Goal: Task Accomplishment & Management: Use online tool/utility

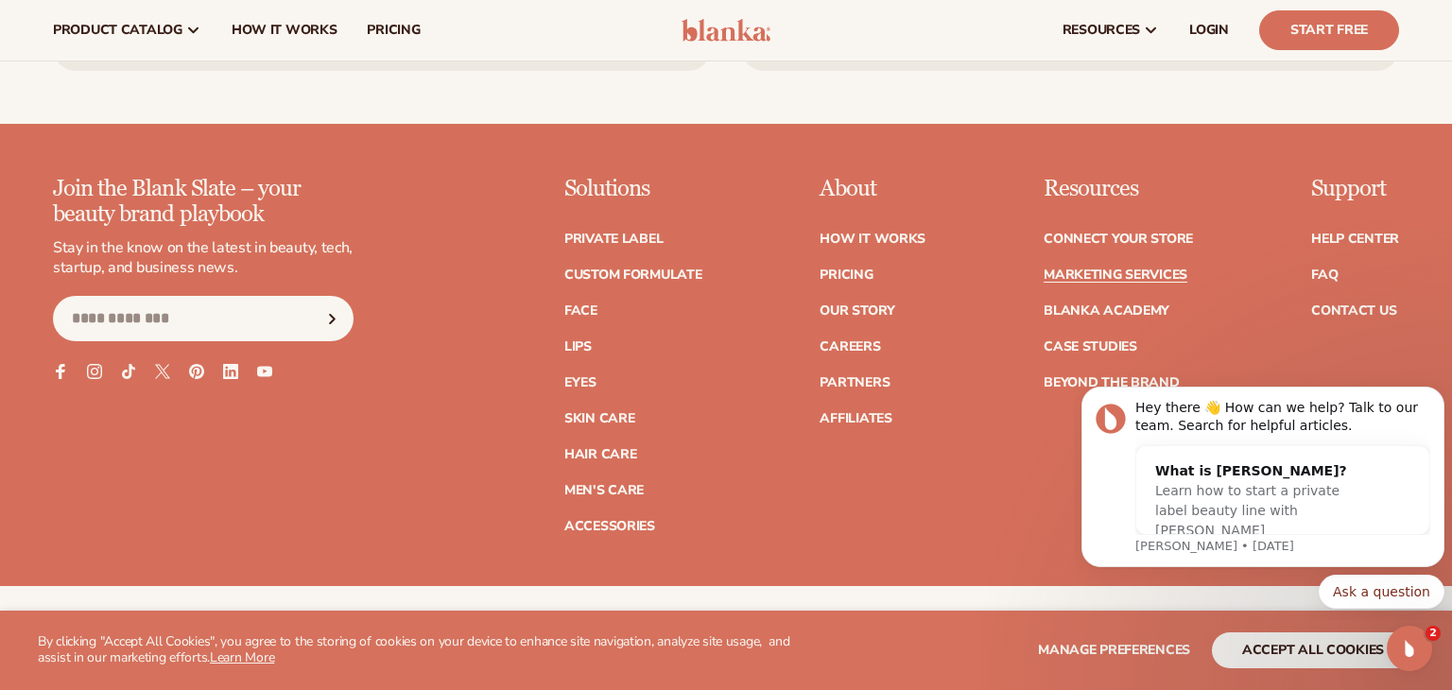
scroll to position [4320, 0]
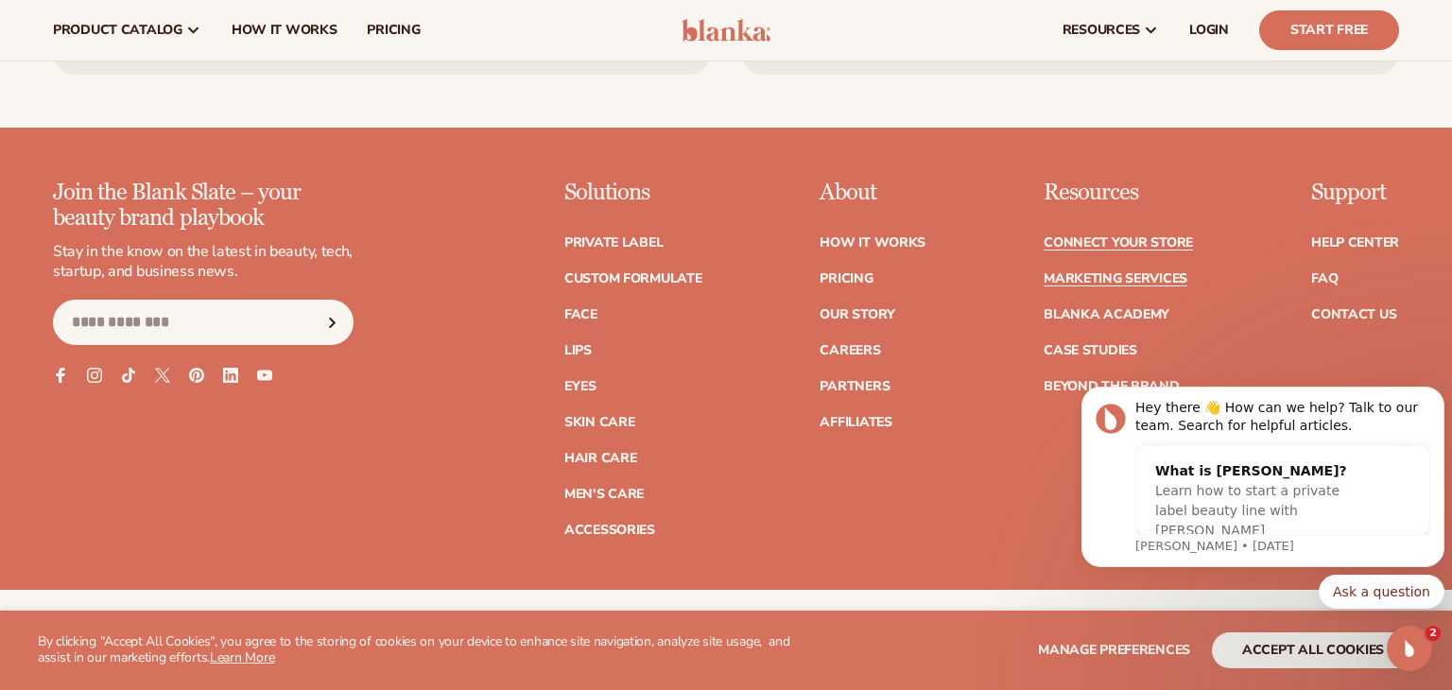
click at [1138, 240] on link "Connect your store" at bounding box center [1117, 242] width 149 height 13
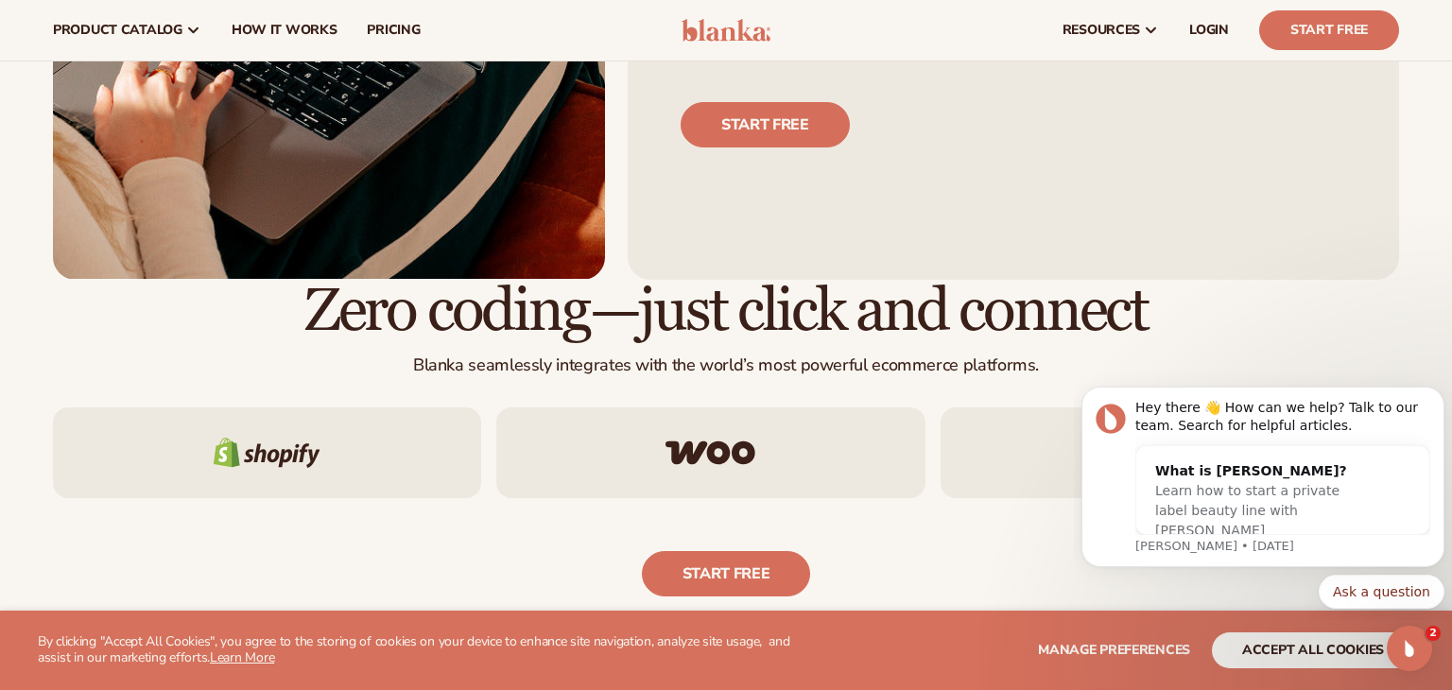
scroll to position [874, 0]
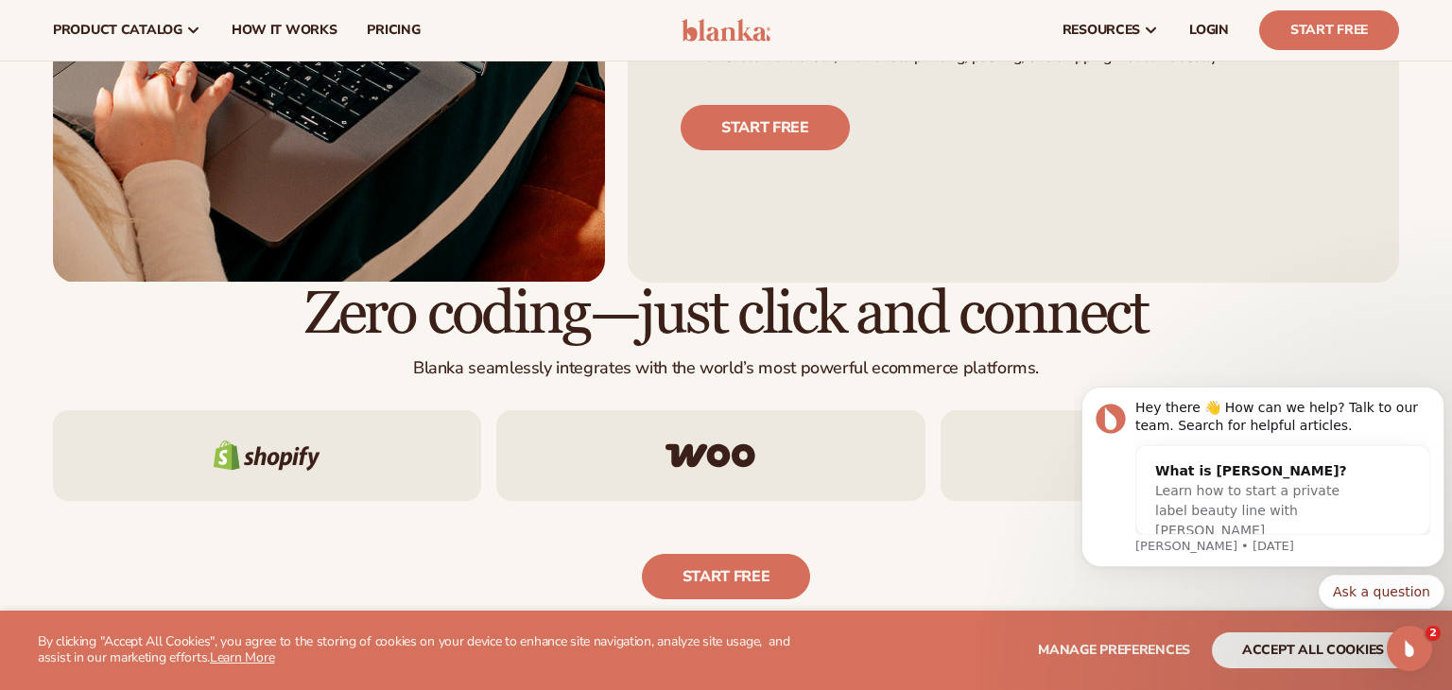
click at [360, 494] on div at bounding box center [267, 455] width 428 height 91
click at [314, 434] on div at bounding box center [267, 455] width 428 height 91
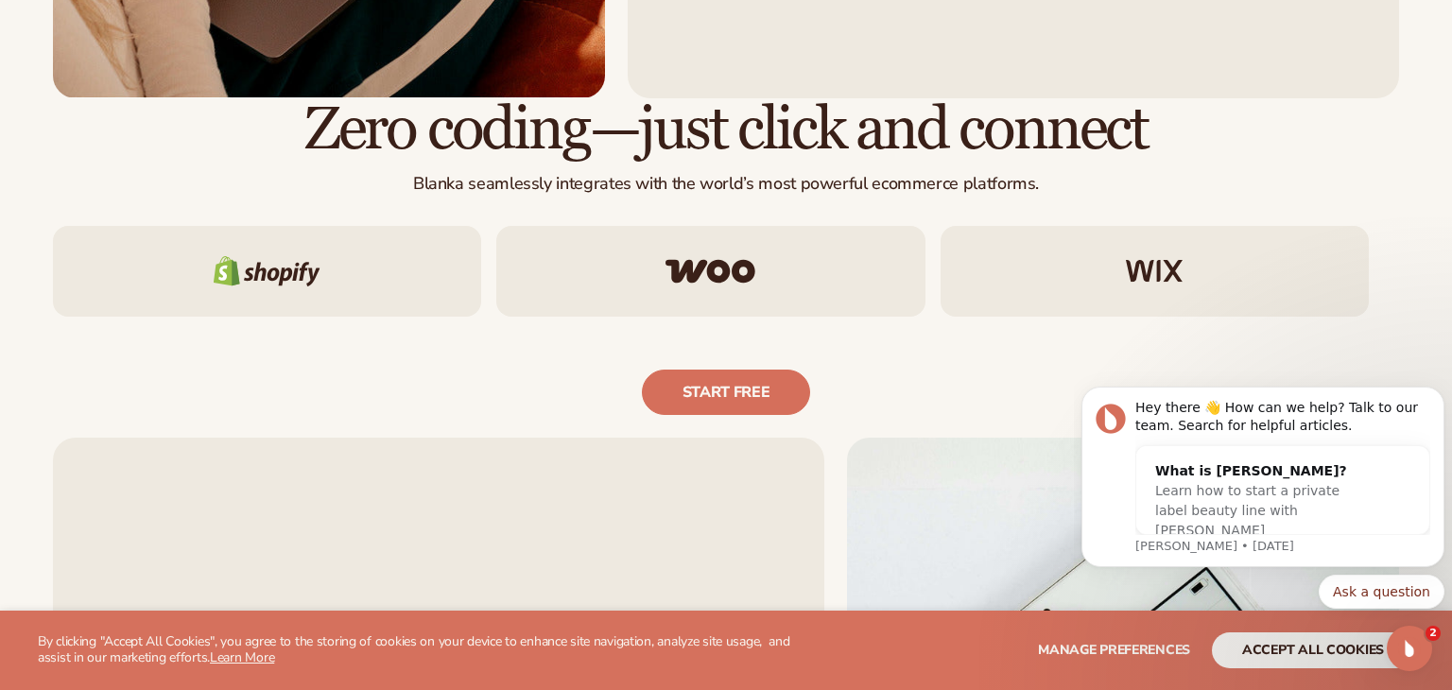
scroll to position [1062, 0]
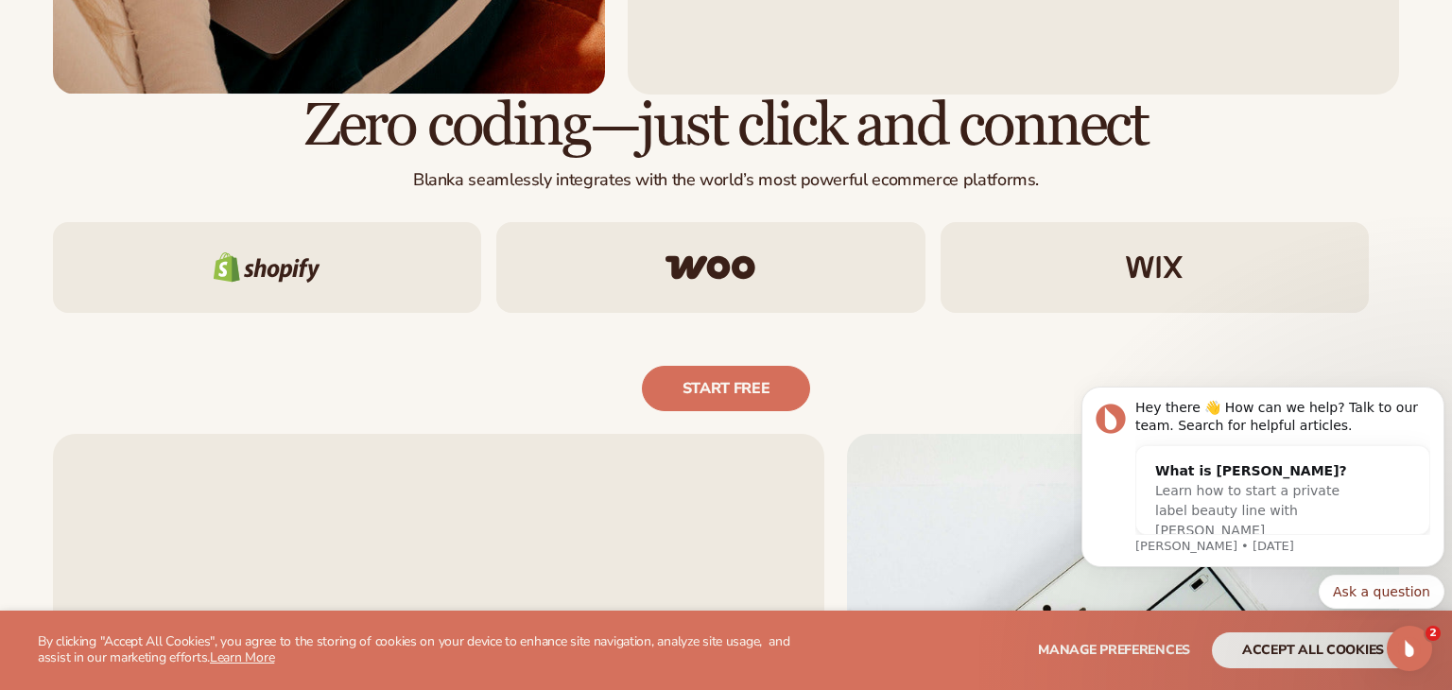
click at [323, 259] on div at bounding box center [267, 267] width 428 height 91
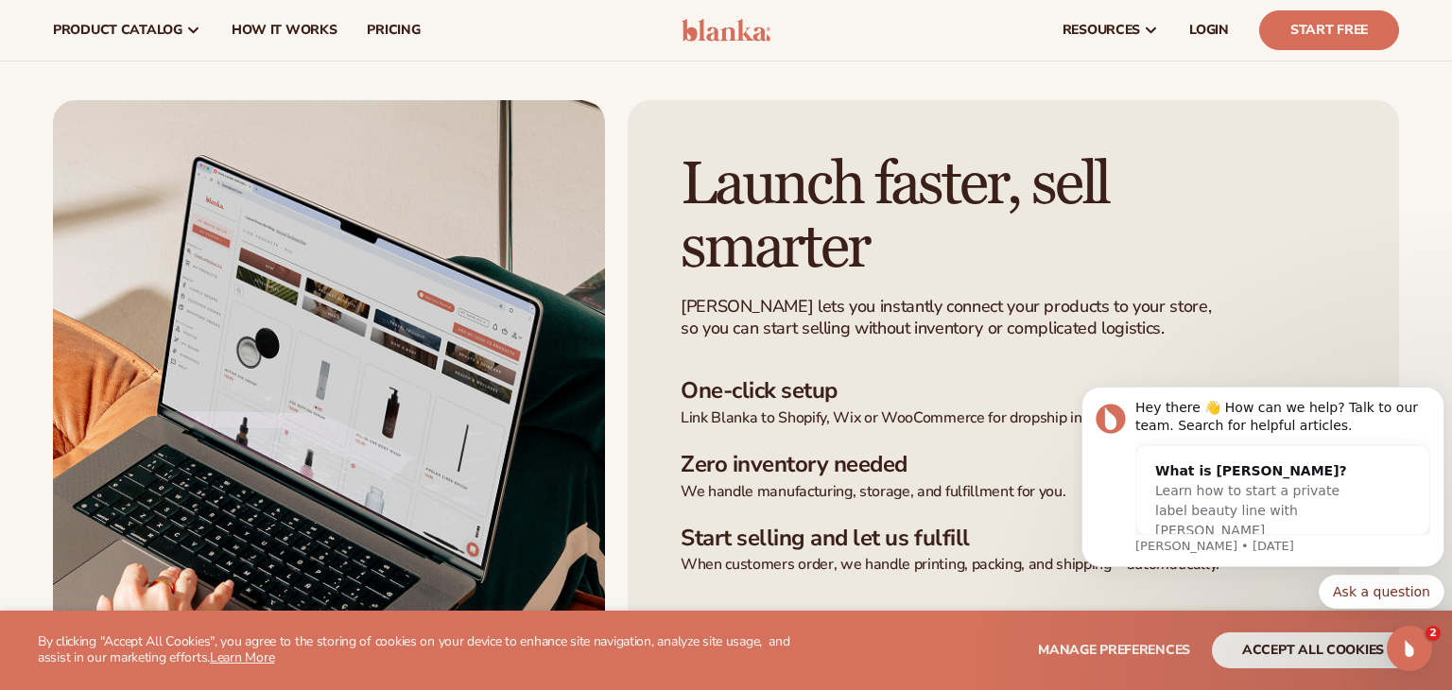
scroll to position [0, 0]
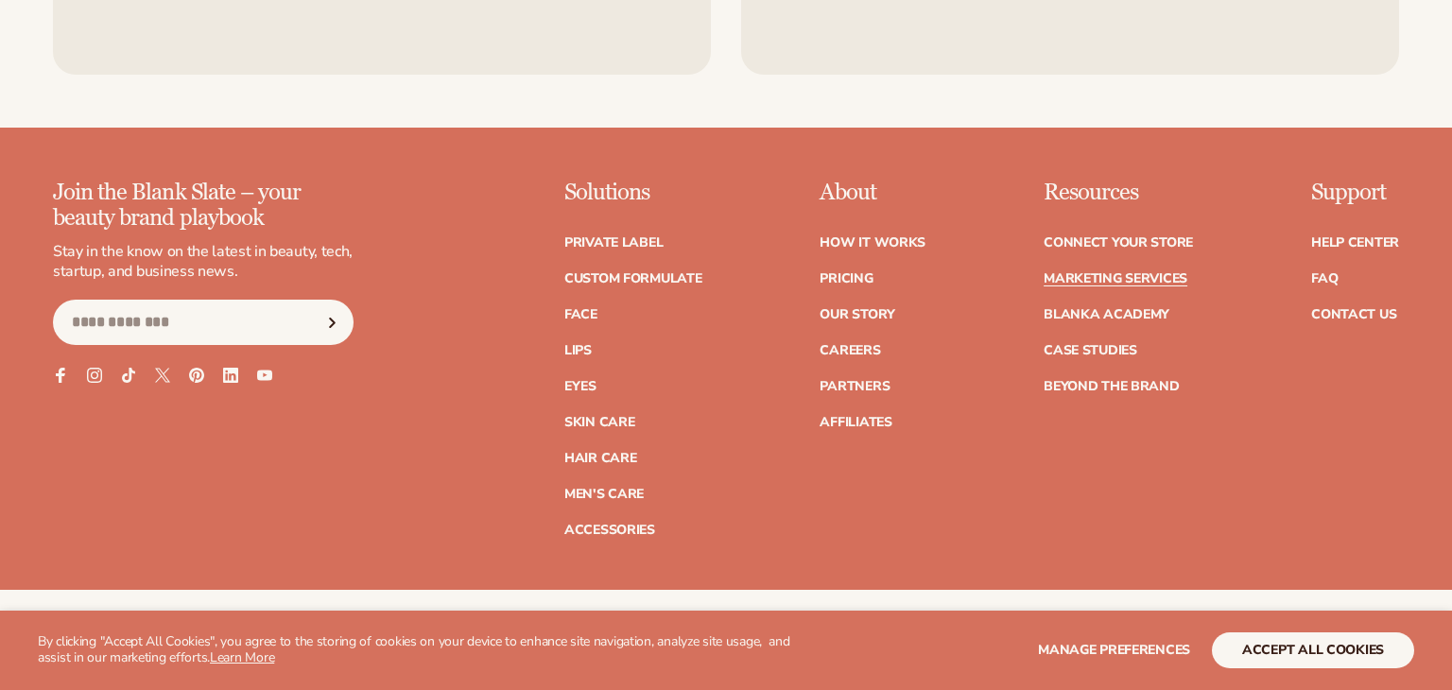
scroll to position [4320, 0]
